Goal: Transaction & Acquisition: Purchase product/service

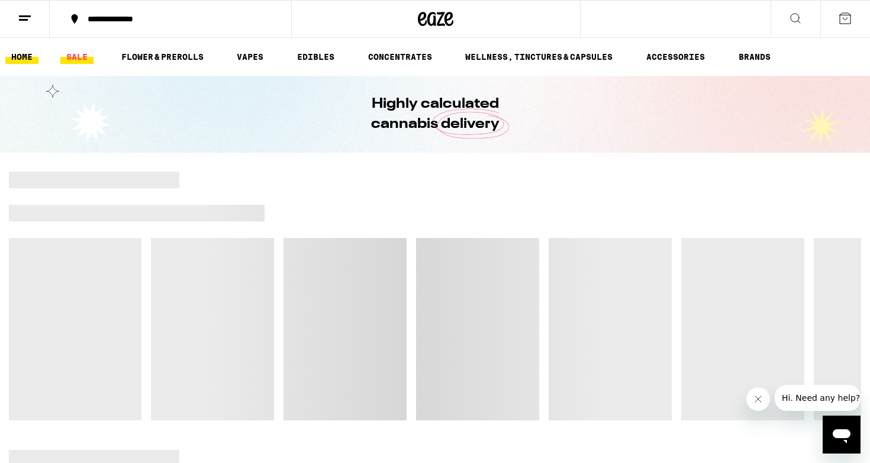
click at [79, 60] on link "SALE" at bounding box center [76, 57] width 33 height 14
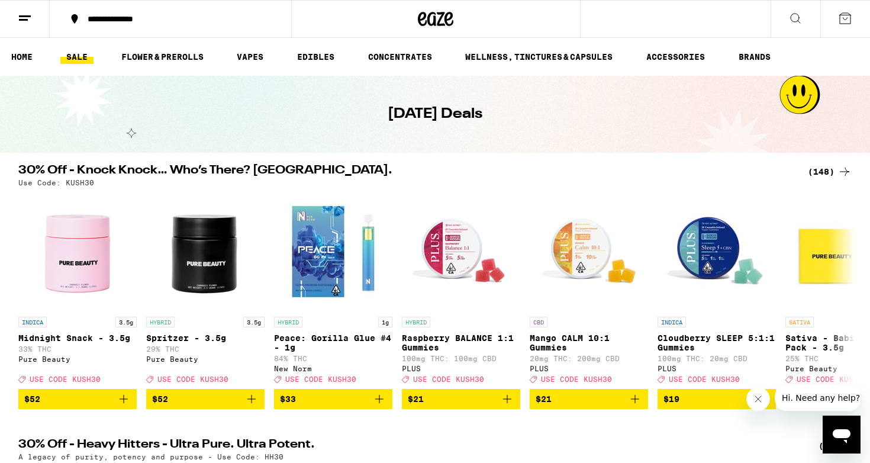
click at [832, 167] on div "(148)" at bounding box center [830, 172] width 44 height 14
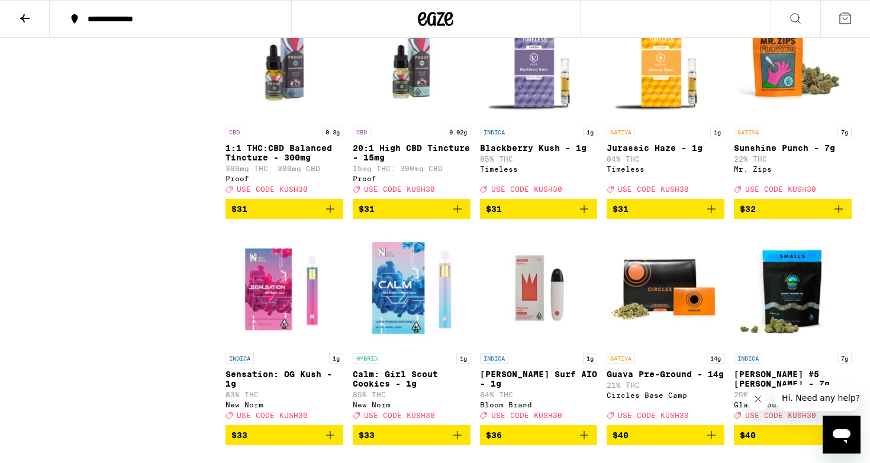
scroll to position [5464, 0]
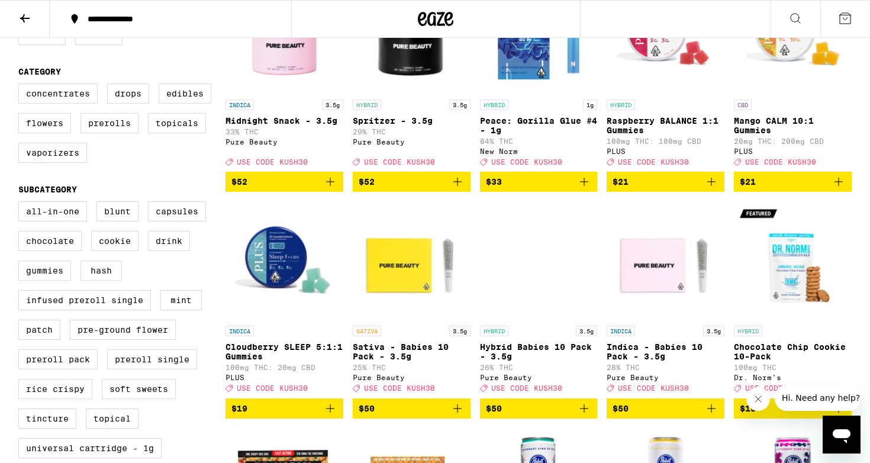
scroll to position [198, 0]
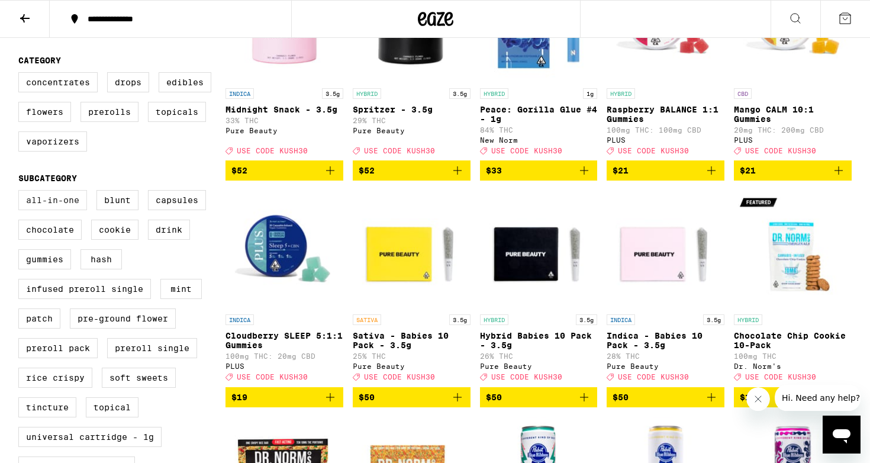
click at [39, 210] on label "All-In-One" at bounding box center [52, 200] width 69 height 20
click at [21, 192] on input "All-In-One" at bounding box center [21, 192] width 1 height 1
checkbox input "true"
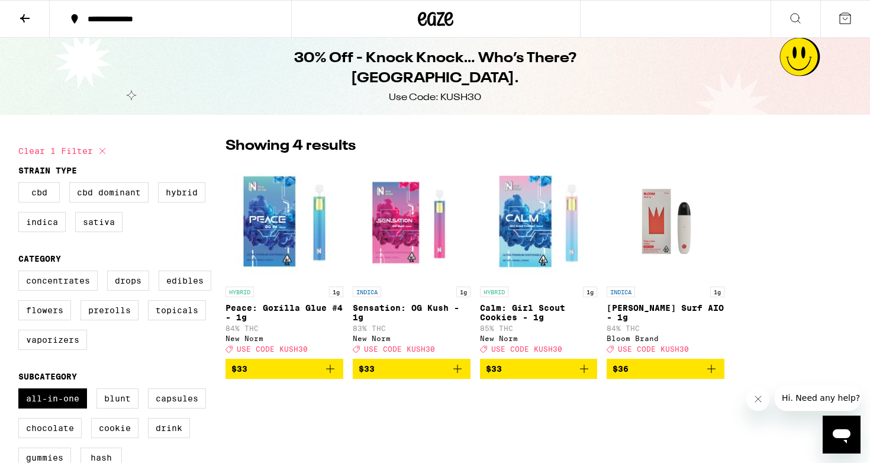
click at [376, 228] on img "Open page for Sensation: OG Kush - 1g from New Norm" at bounding box center [412, 221] width 118 height 118
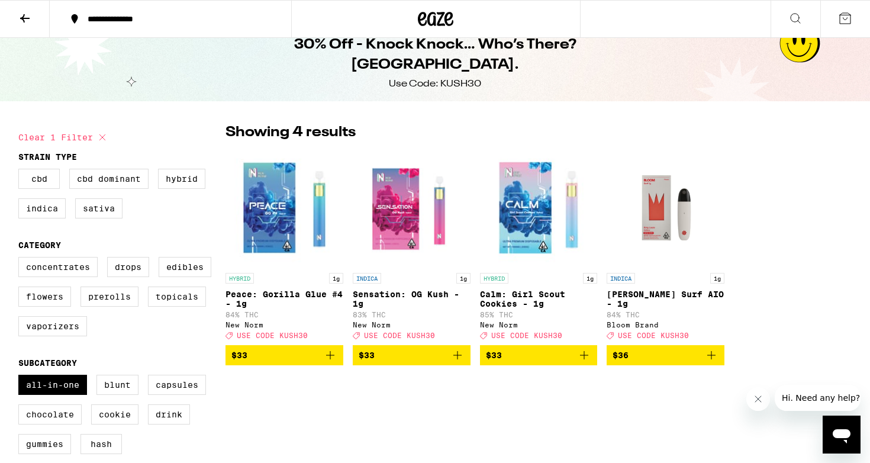
scroll to position [15, 0]
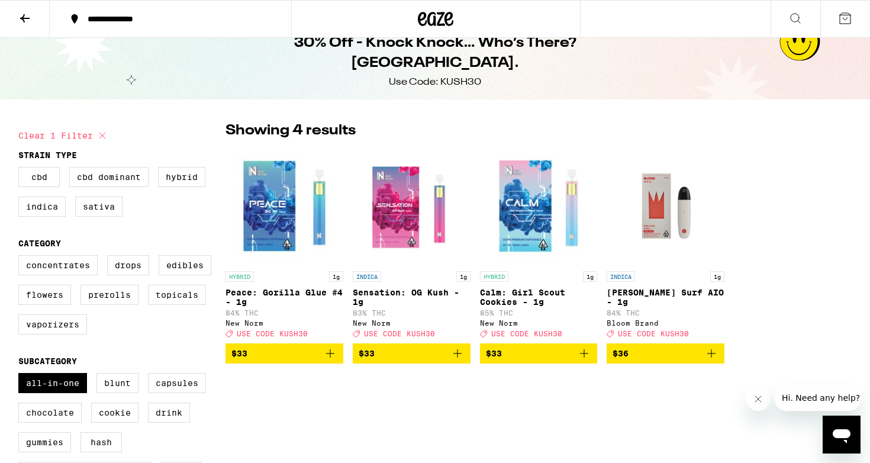
click at [681, 215] on img "Open page for King Louis Surf AIO - 1g from Bloom Brand" at bounding box center [666, 206] width 118 height 118
